Goal: Task Accomplishment & Management: Use online tool/utility

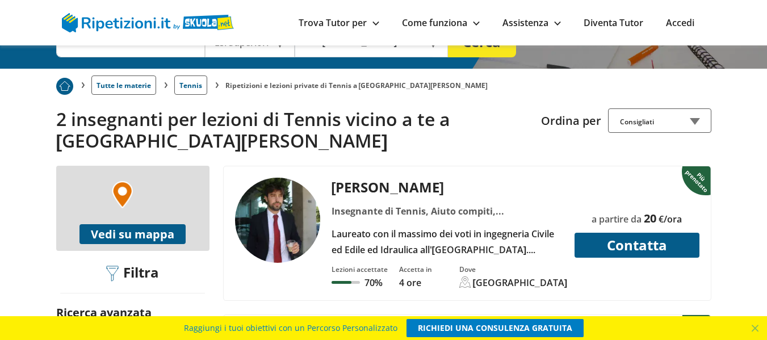
scroll to position [204, 0]
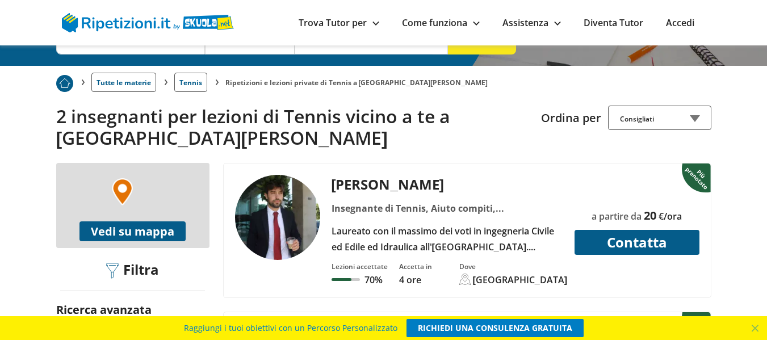
click at [421, 222] on div "Federico V. Insegnante di Tennis, Aiuto compiti, Aiuto prova invalsi, Estimo, F…" at bounding box center [447, 215] width 240 height 80
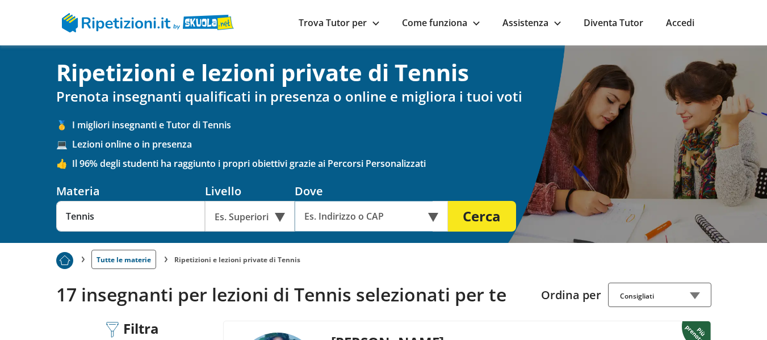
click at [370, 211] on input "text" at bounding box center [364, 216] width 138 height 31
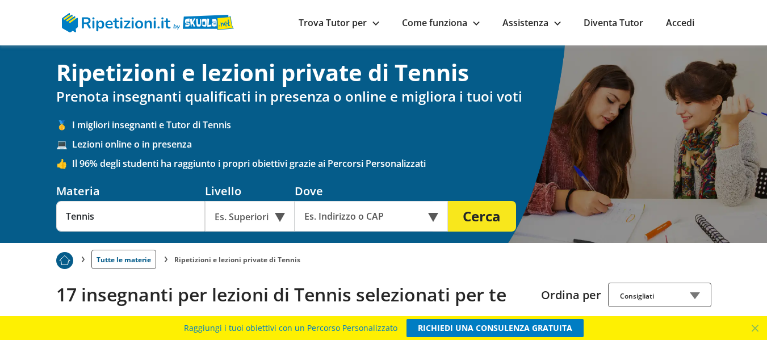
click at [287, 215] on div "Es. Superiori" at bounding box center [250, 216] width 90 height 31
click at [317, 219] on input "text" at bounding box center [364, 216] width 138 height 31
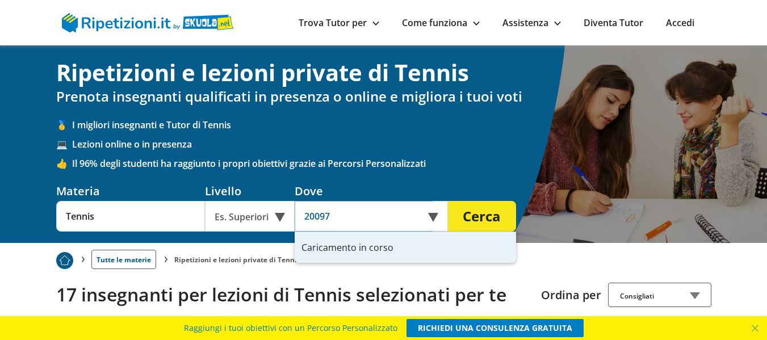
type input "20097"
click at [448, 201] on button "Cerca" at bounding box center [482, 216] width 68 height 31
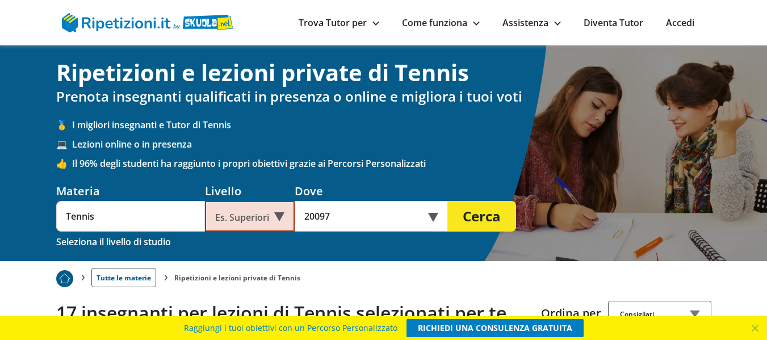
click at [263, 225] on div "Es. Superiori" at bounding box center [250, 216] width 90 height 31
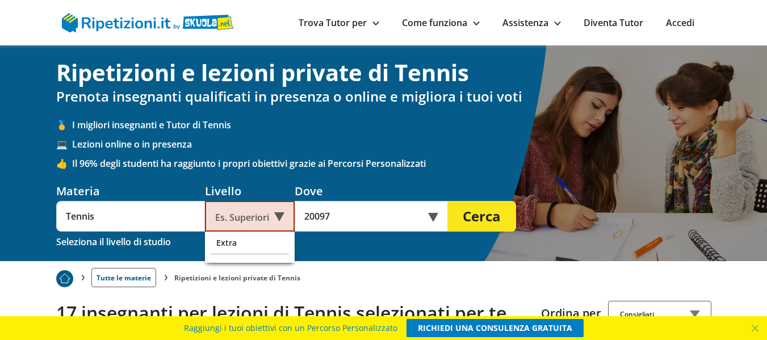
click at [261, 230] on div "Es. Superiori" at bounding box center [250, 216] width 90 height 31
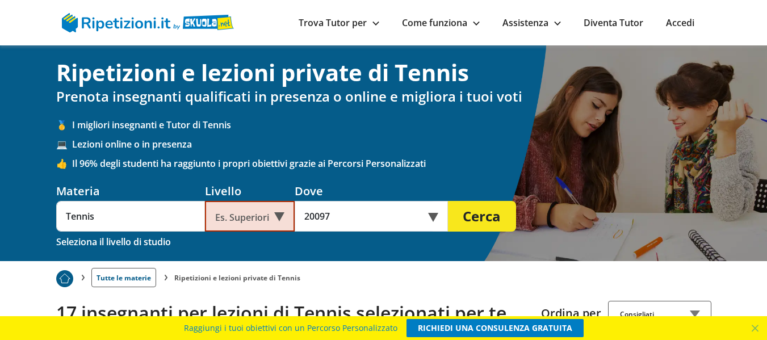
click at [263, 211] on div "Es. Superiori" at bounding box center [250, 216] width 90 height 31
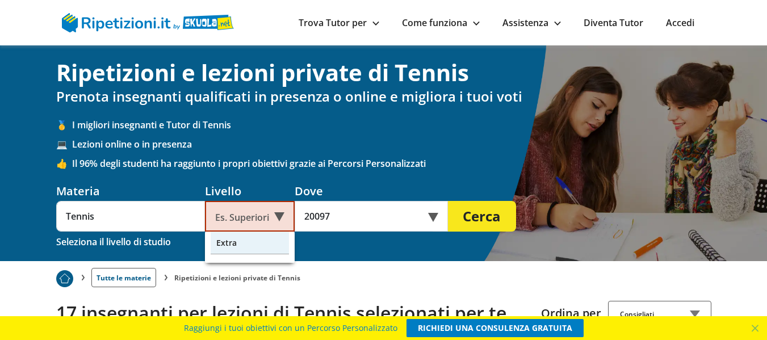
click at [258, 242] on div "Extra" at bounding box center [250, 243] width 78 height 23
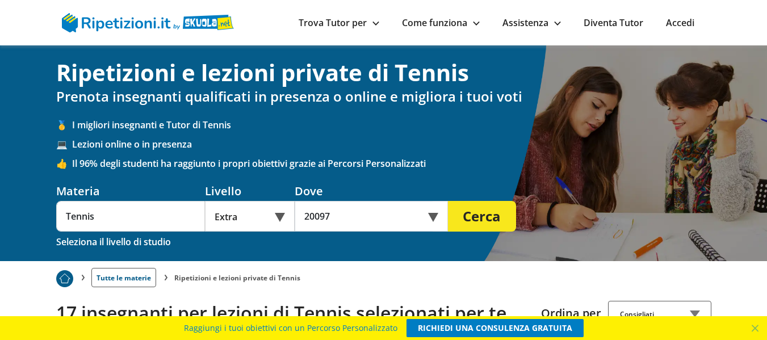
click at [473, 222] on button "Cerca" at bounding box center [482, 216] width 68 height 31
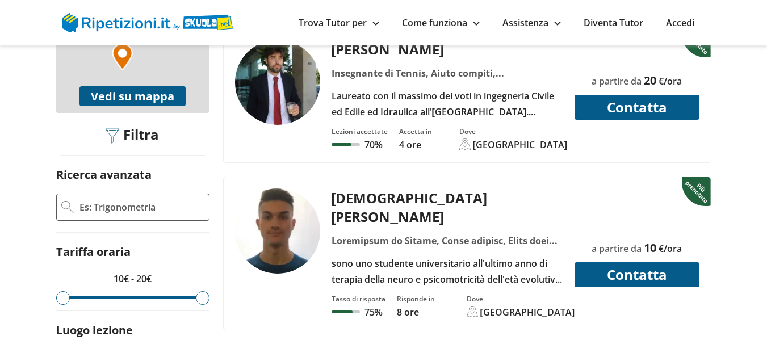
scroll to position [432, 0]
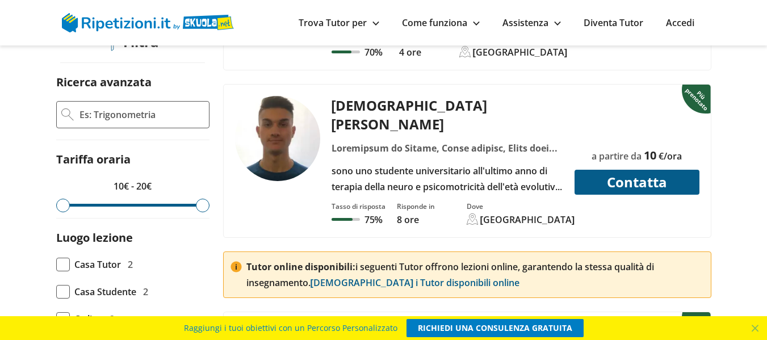
click at [304, 156] on img at bounding box center [277, 138] width 85 height 85
